Goal: Information Seeking & Learning: Learn about a topic

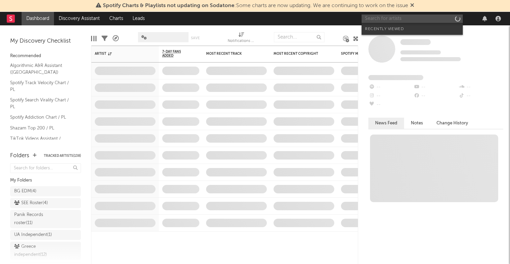
click at [417, 19] on input "text" at bounding box center [412, 19] width 101 height 8
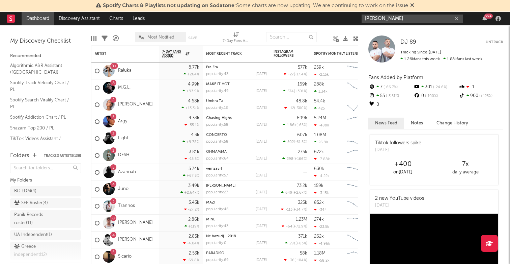
click at [391, 19] on input "[PERSON_NAME]" at bounding box center [412, 19] width 101 height 8
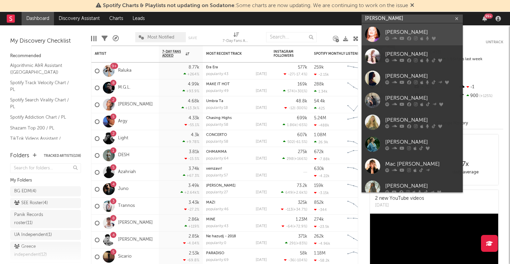
type input "[PERSON_NAME]"
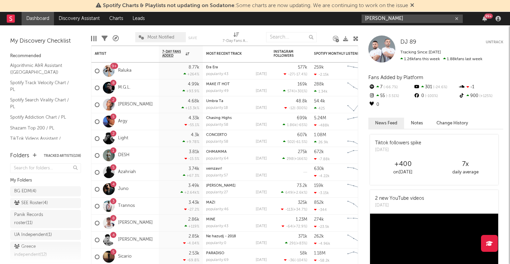
click at [399, 18] on input "[PERSON_NAME]" at bounding box center [412, 19] width 101 height 8
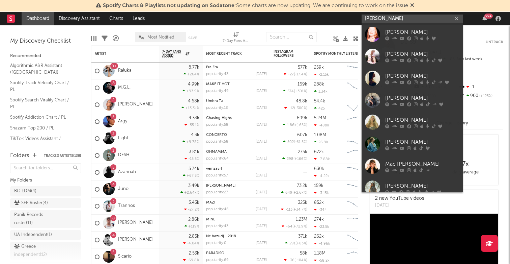
click at [419, 20] on input "[PERSON_NAME]" at bounding box center [412, 19] width 101 height 8
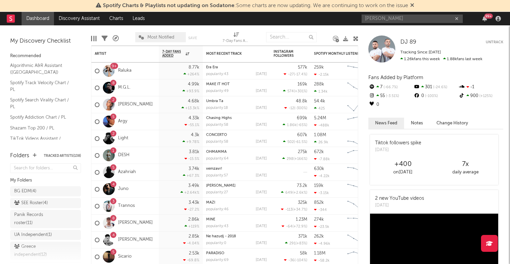
click at [10, 21] on rect at bounding box center [11, 19] width 8 height 8
click at [398, 17] on input "[PERSON_NAME]" at bounding box center [412, 19] width 101 height 8
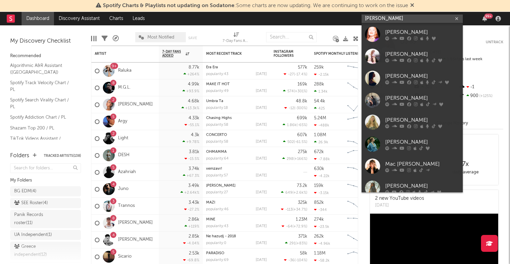
click at [398, 17] on input "[PERSON_NAME]" at bounding box center [412, 19] width 101 height 8
click at [375, 19] on input "[PERSON_NAME]" at bounding box center [412, 19] width 101 height 8
click at [381, 19] on input "[PERSON_NAME]" at bounding box center [412, 19] width 101 height 8
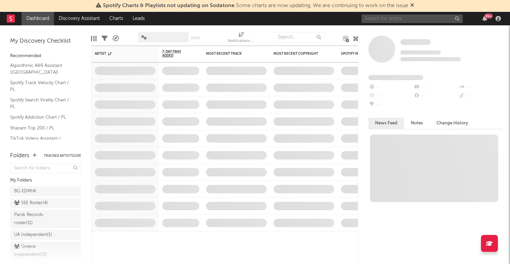
click at [415, 17] on input "text" at bounding box center [412, 19] width 101 height 8
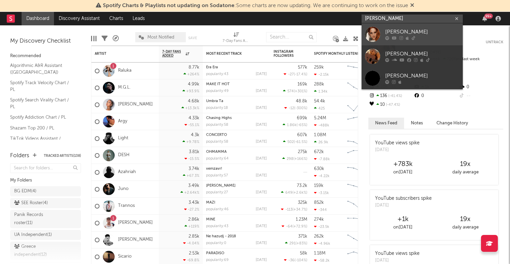
type input "[PERSON_NAME]"
click at [409, 31] on div "[PERSON_NAME]" at bounding box center [423, 32] width 74 height 8
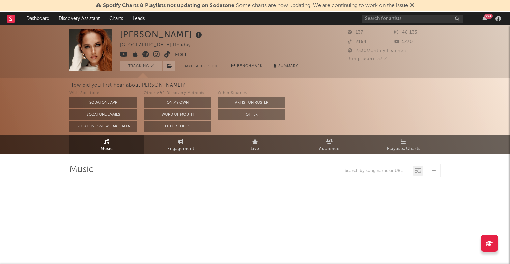
select select "6m"
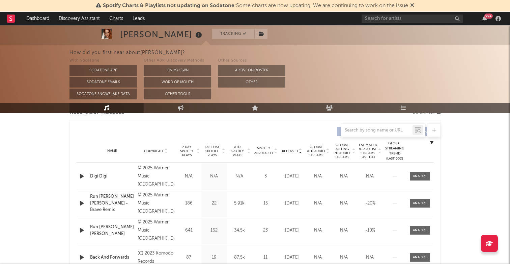
scroll to position [249, 0]
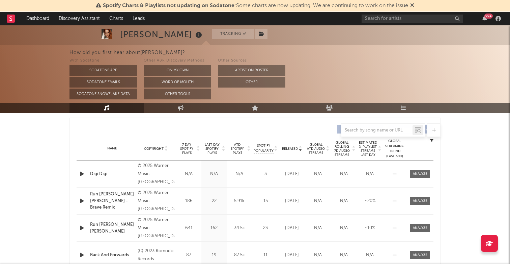
click at [97, 172] on div "Digi Digi" at bounding box center [112, 173] width 44 height 7
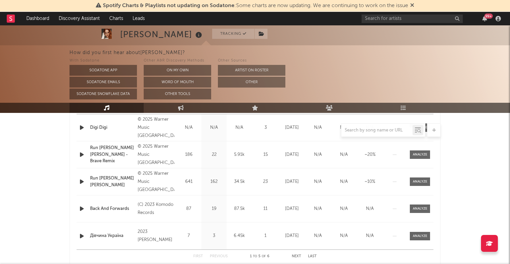
scroll to position [296, 0]
click at [40, 149] on div "Julia Belei Tracking Ukraine | Holiday Edit Tracking Email Alerts Off Benchmark…" at bounding box center [255, 252] width 510 height 1047
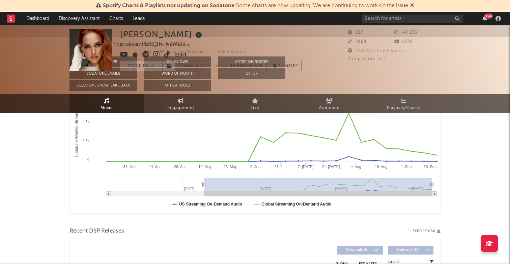
scroll to position [0, 0]
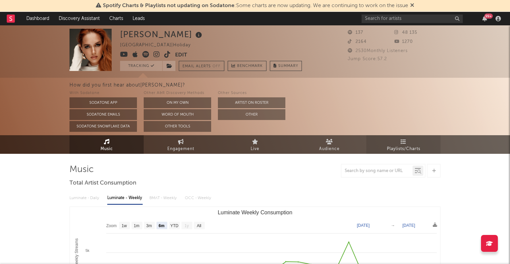
click at [392, 145] on span "Playlists/Charts" at bounding box center [403, 149] width 33 height 8
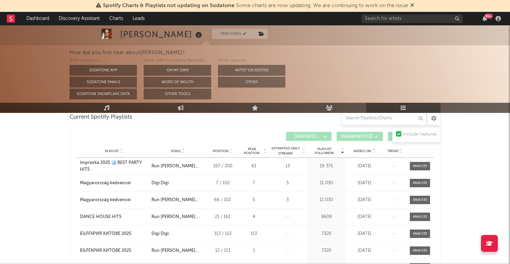
scroll to position [102, 0]
click at [366, 120] on input "text" at bounding box center [384, 118] width 84 height 14
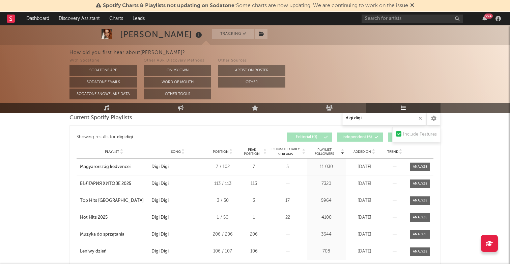
type input "digi digi"
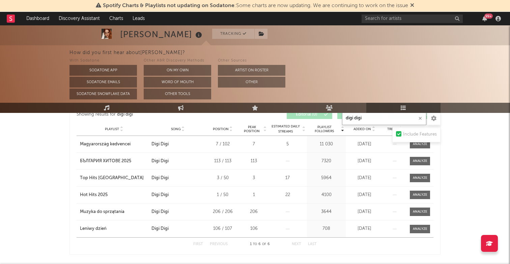
scroll to position [124, 0]
click at [253, 71] on button "Artist on Roster" at bounding box center [252, 70] width 68 height 11
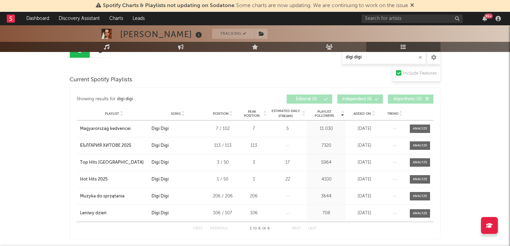
scroll to position [82, 0]
